Goal: Task Accomplishment & Management: Complete application form

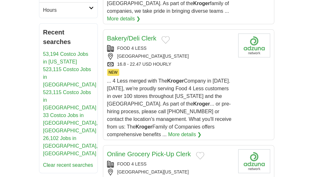
scroll to position [256, 0]
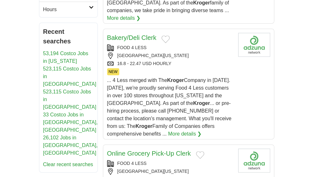
click at [156, 149] on h2 "Online Grocery Pick-Up Clerk" at bounding box center [149, 154] width 84 height 10
click at [143, 34] on link "Bakery/Deli Clerk" at bounding box center [131, 37] width 49 height 7
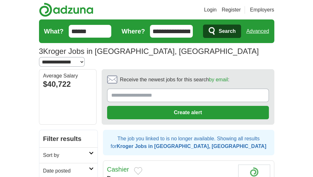
click at [85, 57] on select "**********" at bounding box center [62, 62] width 46 height 10
select select "*"
click at [85, 57] on select "**********" at bounding box center [62, 62] width 46 height 10
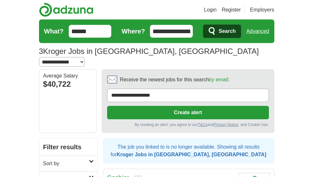
click at [159, 106] on button "Create alert" at bounding box center [188, 112] width 162 height 13
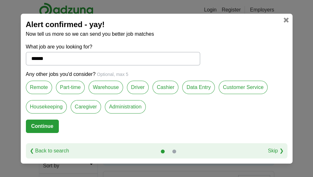
click at [76, 85] on label "Part-time" at bounding box center [70, 87] width 29 height 13
click at [49, 127] on button "Continue" at bounding box center [42, 126] width 33 height 13
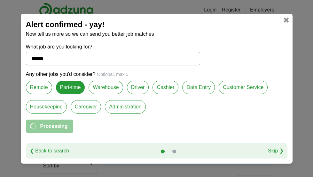
select select "*"
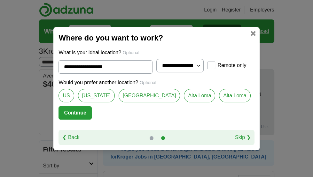
click at [201, 96] on link "Alta Loma" at bounding box center [199, 95] width 31 height 13
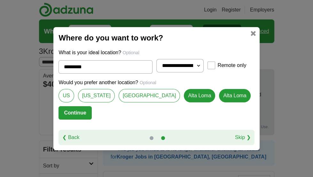
click at [129, 96] on link "[GEOGRAPHIC_DATA]" at bounding box center [150, 95] width 62 height 13
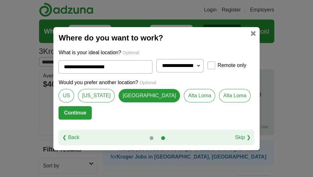
click at [197, 98] on link "Alta Loma" at bounding box center [199, 95] width 31 height 13
type input "*********"
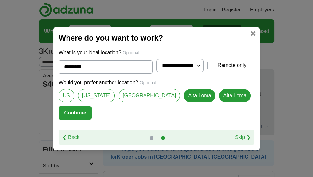
drag, startPoint x: 88, startPoint y: 113, endPoint x: 147, endPoint y: 124, distance: 60.1
click at [89, 113] on button "Continue" at bounding box center [74, 112] width 33 height 13
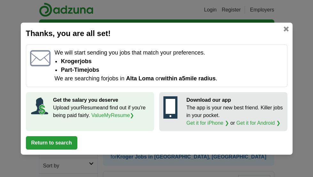
click at [285, 29] on link at bounding box center [285, 29] width 5 height 5
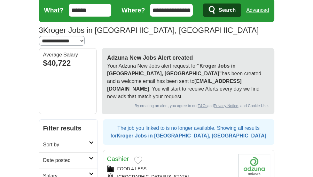
scroll to position [32, 0]
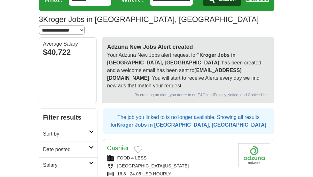
click at [205, 122] on strong "Kroger Jobs in [GEOGRAPHIC_DATA], [GEOGRAPHIC_DATA]" at bounding box center [192, 124] width 150 height 5
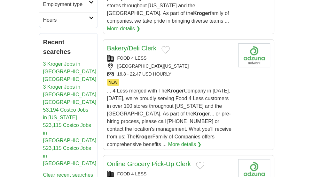
scroll to position [319, 0]
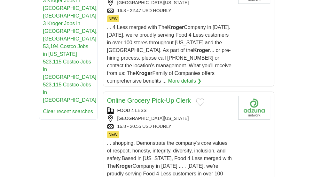
click at [176, 97] on link "Online Grocery Pick-Up Clerk" at bounding box center [149, 100] width 84 height 7
